Goal: Task Accomplishment & Management: Manage account settings

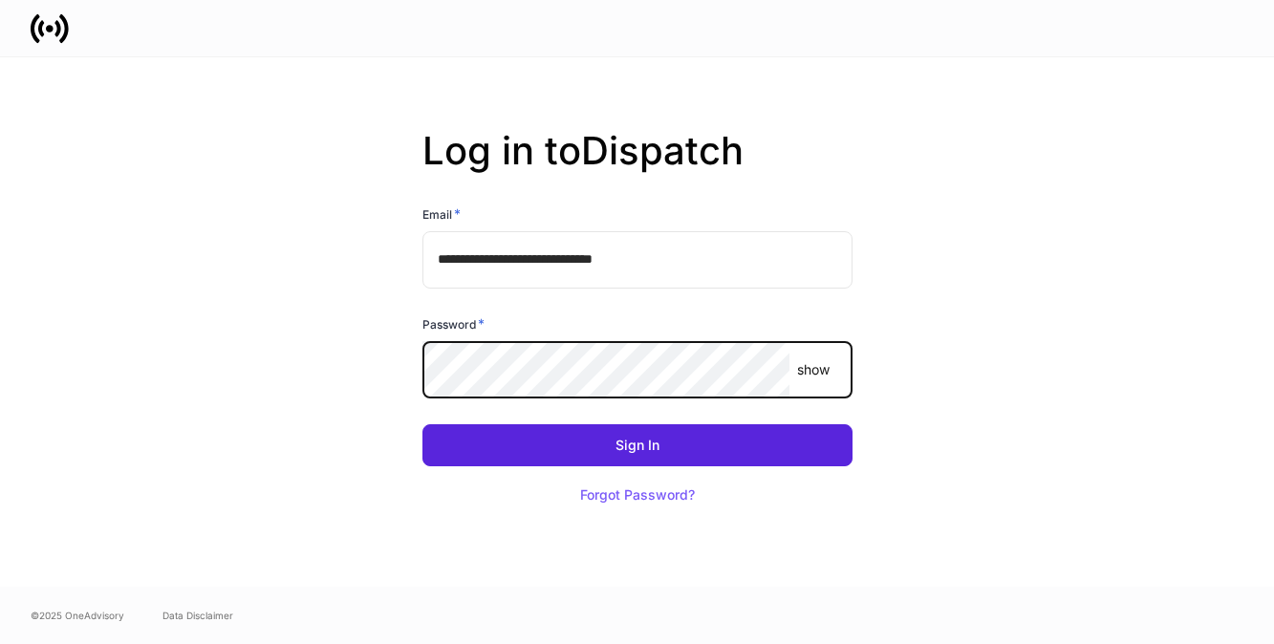
click at [675, 419] on div "Sign In Forgot Password?" at bounding box center [629, 458] width 445 height 115
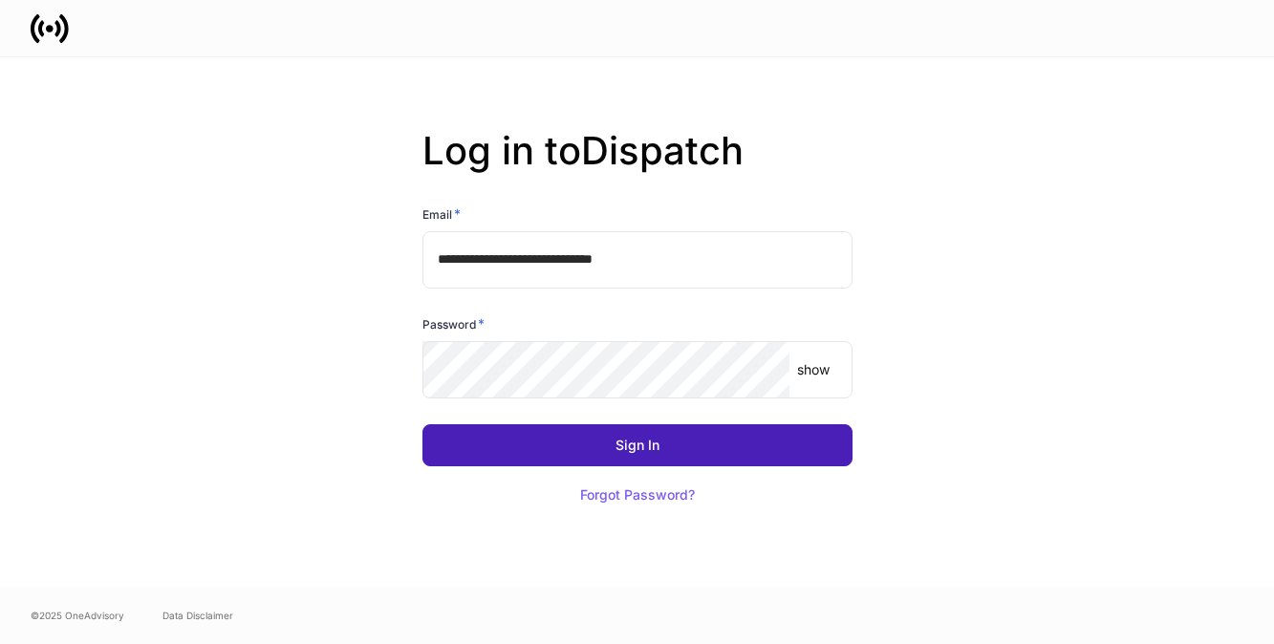
click at [672, 434] on button "Sign In" at bounding box center [637, 445] width 430 height 42
